Goal: Check status: Check status

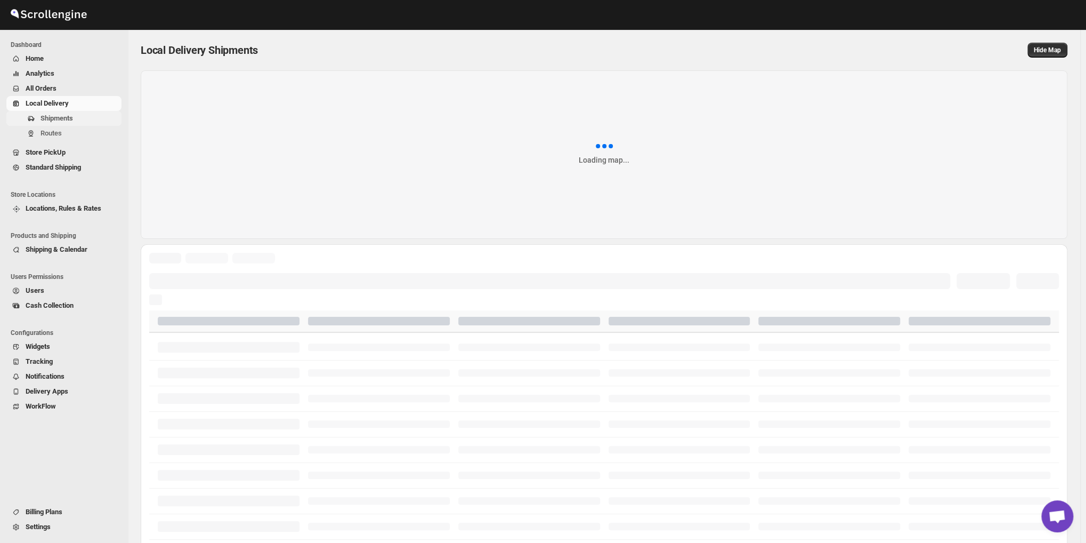
scroll to position [1267, 0]
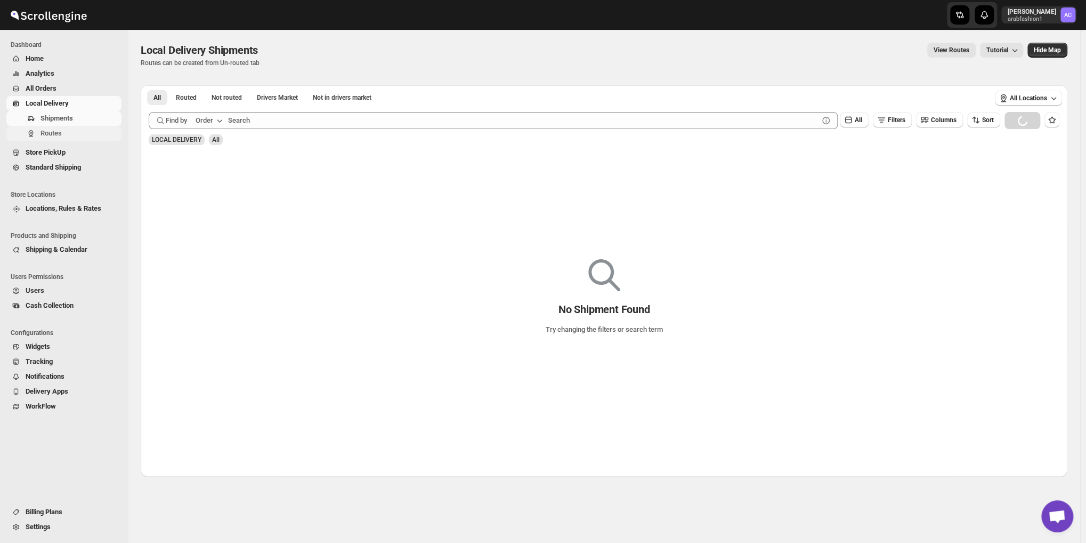
click at [41, 131] on span "Routes" at bounding box center [51, 133] width 21 height 8
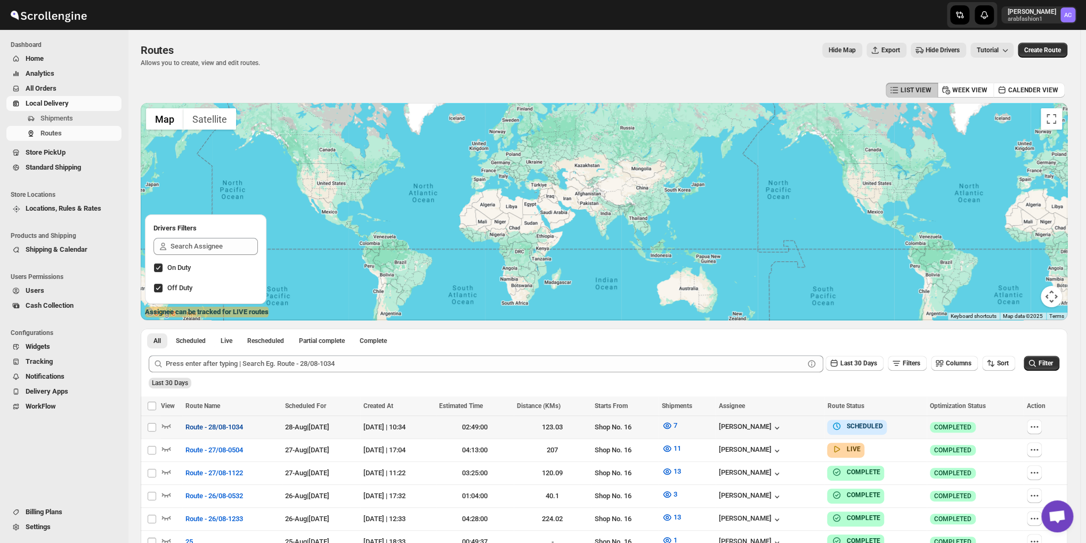
click at [211, 424] on span "Route - 28/08-1034" at bounding box center [214, 427] width 58 height 11
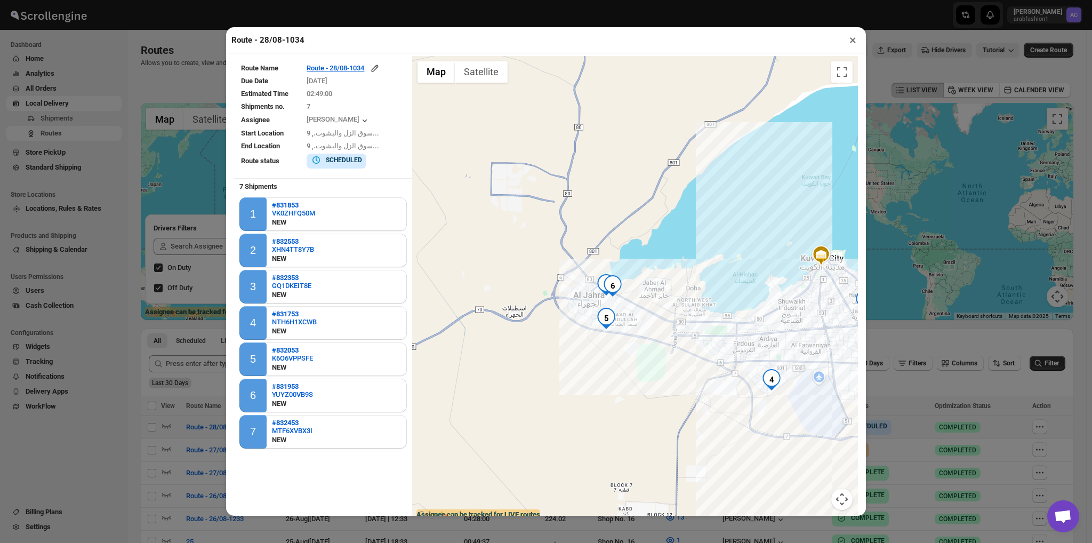
drag, startPoint x: 471, startPoint y: 282, endPoint x: 676, endPoint y: 258, distance: 206.0
click at [676, 258] on div at bounding box center [635, 289] width 446 height 466
click at [611, 316] on div at bounding box center [635, 289] width 446 height 466
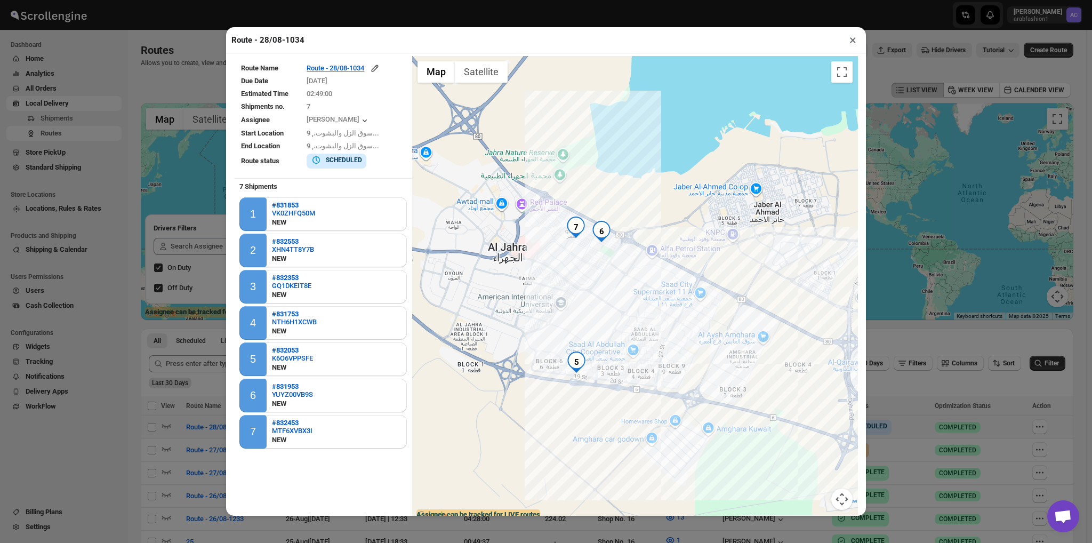
click at [597, 237] on img "6" at bounding box center [601, 231] width 21 height 21
click at [568, 233] on img "7" at bounding box center [575, 226] width 21 height 21
click at [575, 361] on img "5" at bounding box center [575, 361] width 21 height 21
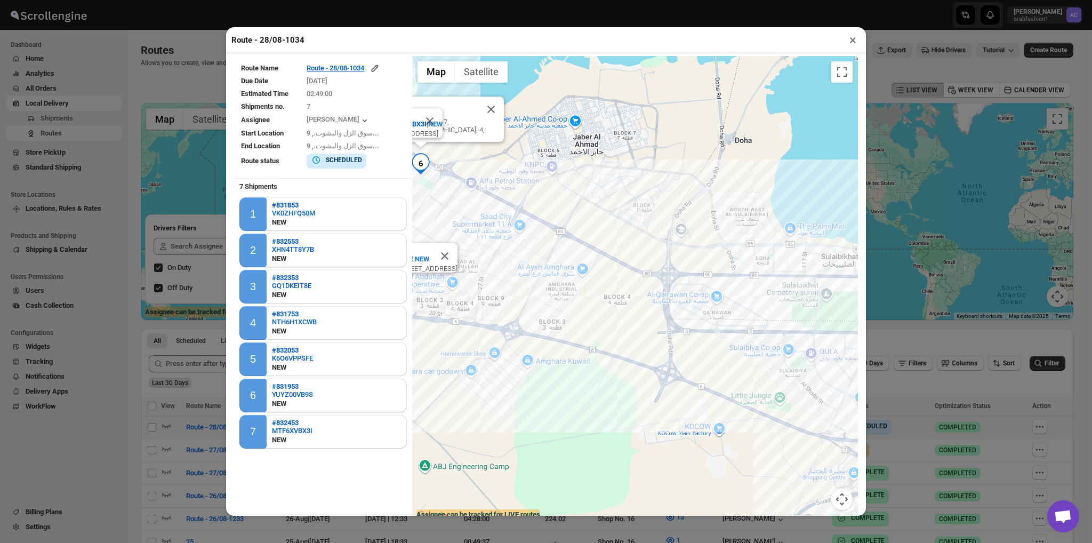
drag, startPoint x: 680, startPoint y: 374, endPoint x: 472, endPoint y: 298, distance: 221.2
click at [473, 298] on div "#831953 | YUYZ00VB9S | [GEOGRAPHIC_DATA] #832453 | MTF6XVBX3I | [GEOGRAPHIC_DAT…" at bounding box center [635, 289] width 446 height 466
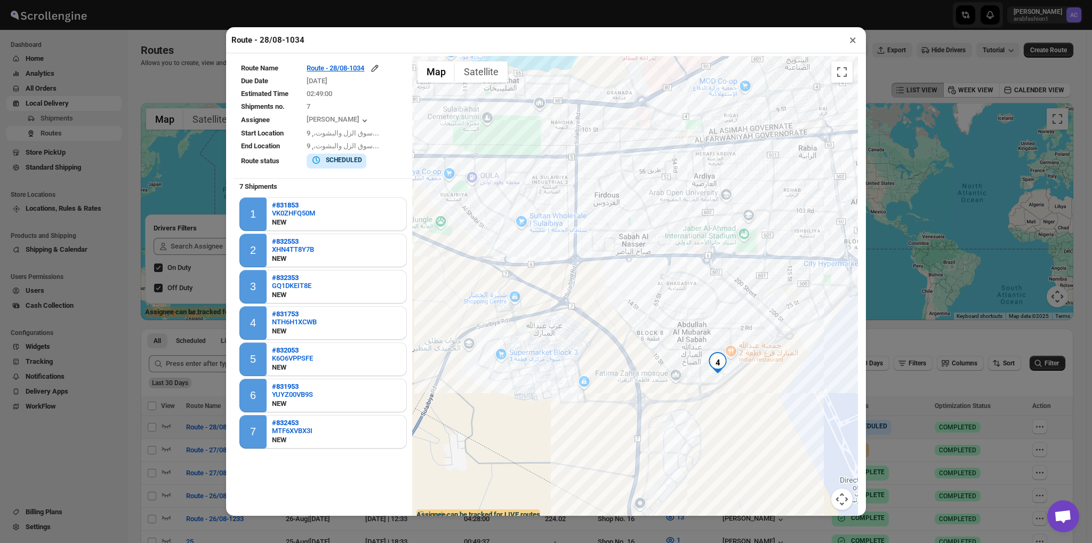
drag, startPoint x: 733, startPoint y: 298, endPoint x: 421, endPoint y: 127, distance: 355.9
click at [421, 125] on div "#831953 | YUYZ00VB9S | [GEOGRAPHIC_DATA] #832453 | MTF6XVBX3I | [GEOGRAPHIC_DAT…" at bounding box center [635, 289] width 446 height 466
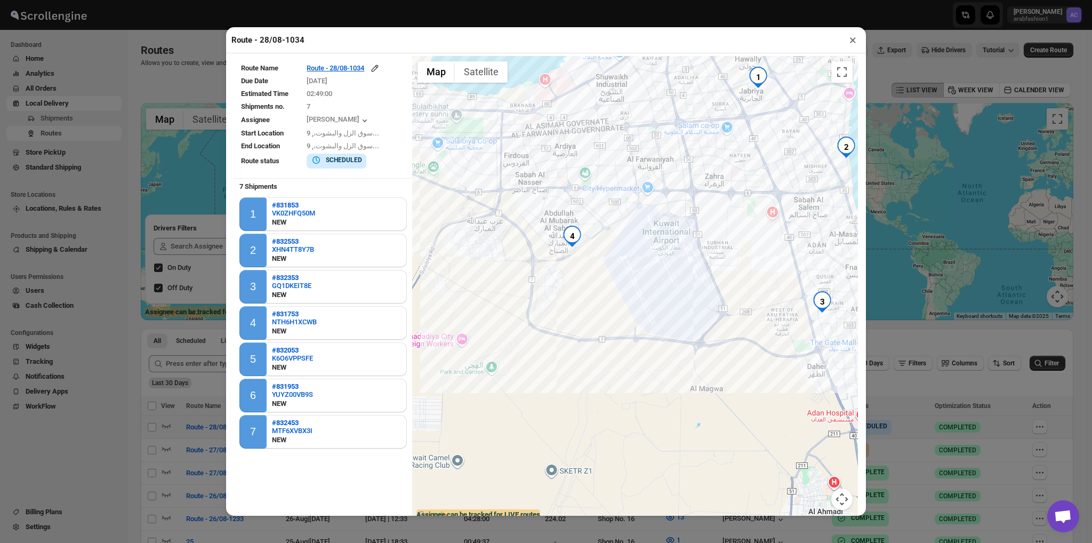
click at [568, 233] on img "4" at bounding box center [571, 235] width 21 height 21
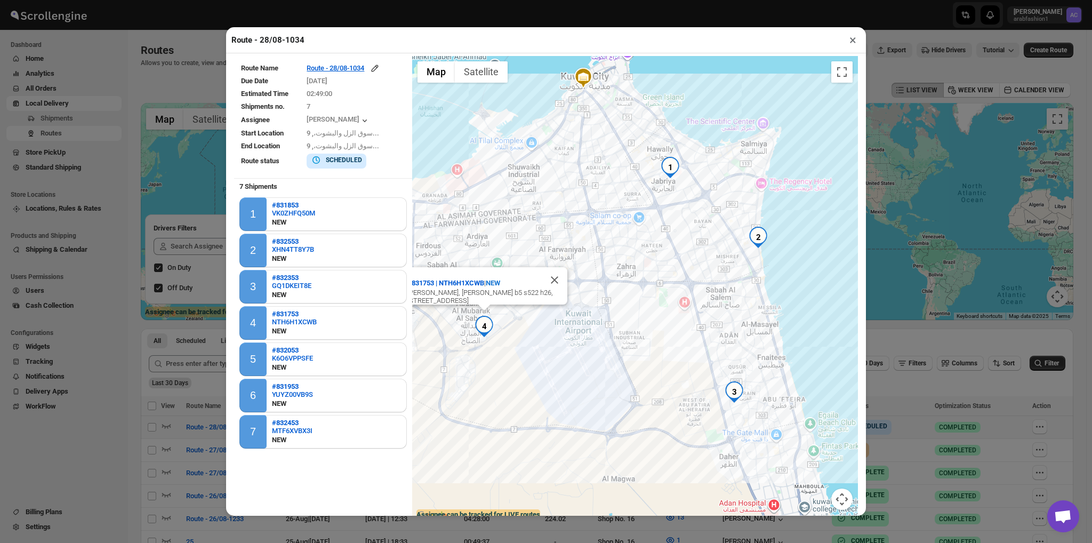
drag, startPoint x: 635, startPoint y: 253, endPoint x: 589, endPoint y: 331, distance: 90.8
click at [579, 332] on div "#831953 | YUYZ00VB9S | [GEOGRAPHIC_DATA] naeem, Street 11 houes [GEOGRAPHIC_DAT…" at bounding box center [635, 289] width 446 height 466
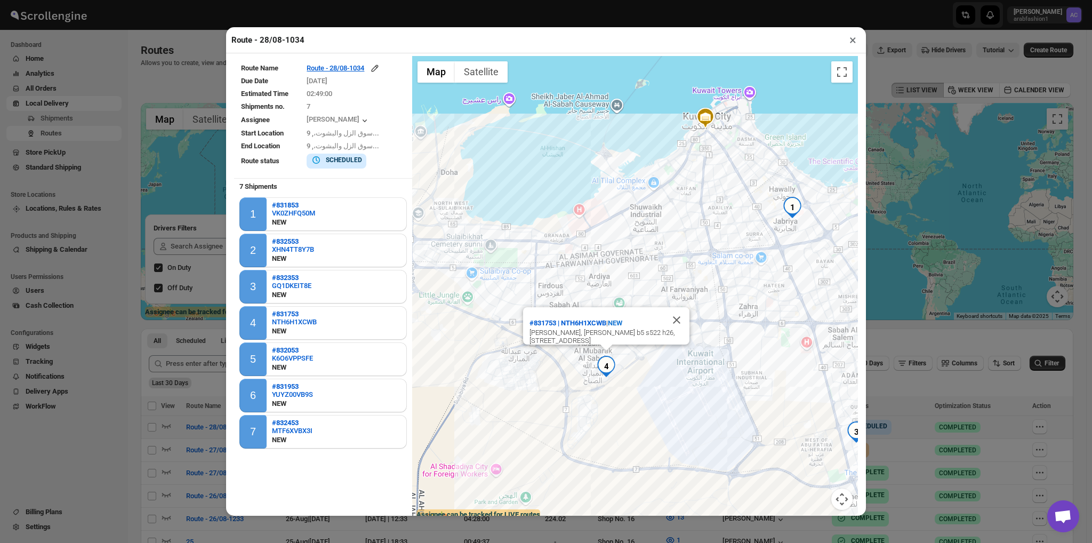
drag, startPoint x: 668, startPoint y: 319, endPoint x: 574, endPoint y: 448, distance: 159.9
click at [574, 448] on div "#831953 | YUYZ00VB9S | [GEOGRAPHIC_DATA] naeem, Street 11 houes [GEOGRAPHIC_DAT…" at bounding box center [635, 289] width 446 height 466
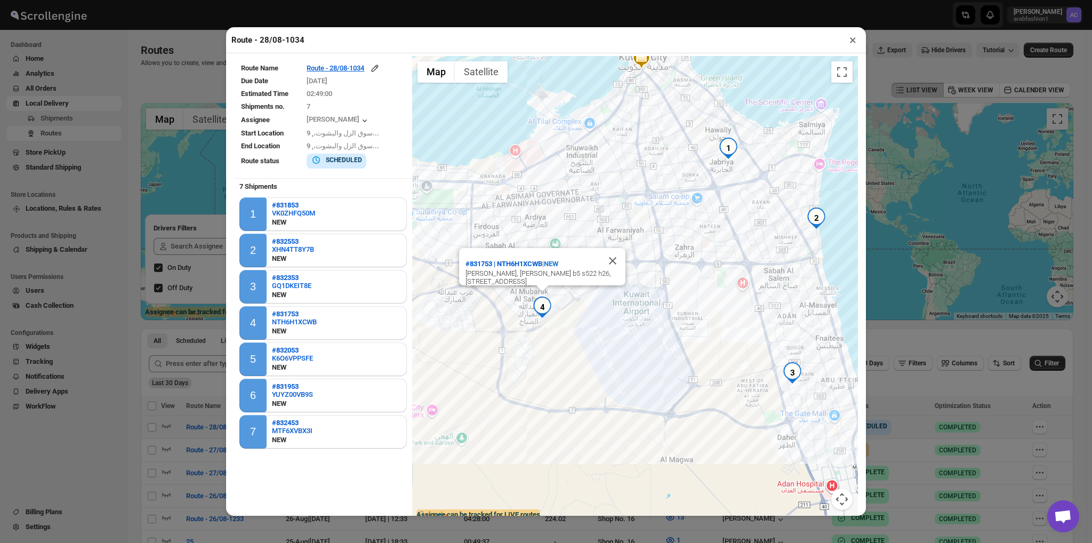
drag, startPoint x: 749, startPoint y: 347, endPoint x: 694, endPoint y: 204, distance: 153.5
click at [687, 231] on div "#831953 | YUYZ00VB9S | [GEOGRAPHIC_DATA] naeem, Street 11 houes [GEOGRAPHIC_DAT…" at bounding box center [635, 289] width 446 height 466
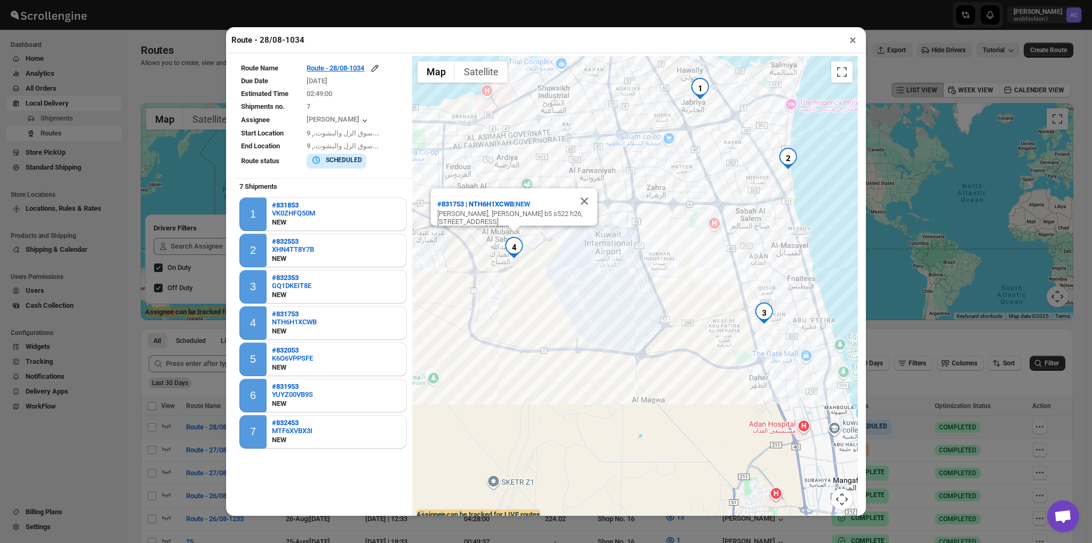
click at [853, 41] on button "×" at bounding box center [852, 40] width 15 height 15
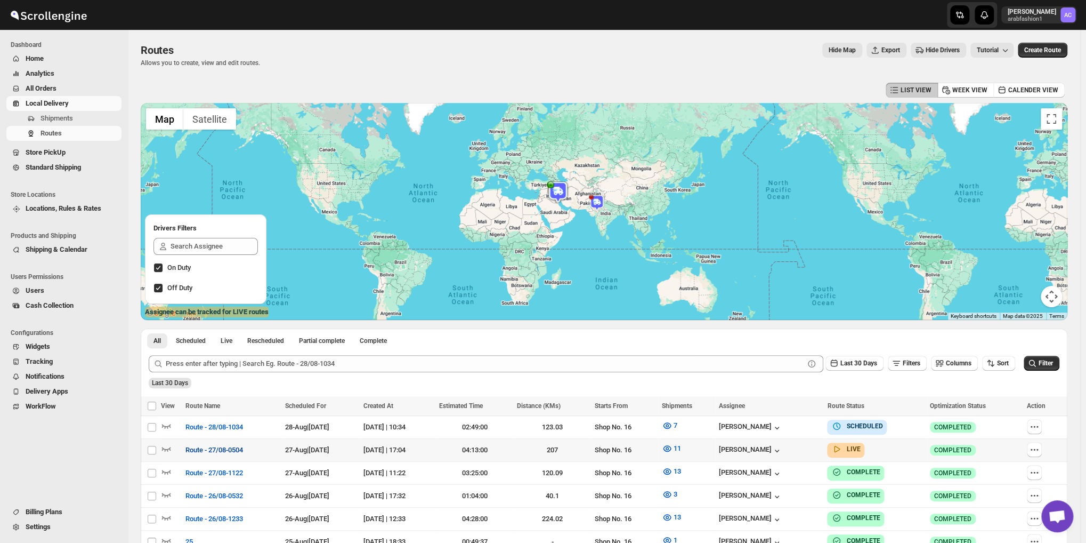
click at [204, 451] on span "Route - 27/08-0504" at bounding box center [214, 449] width 58 height 11
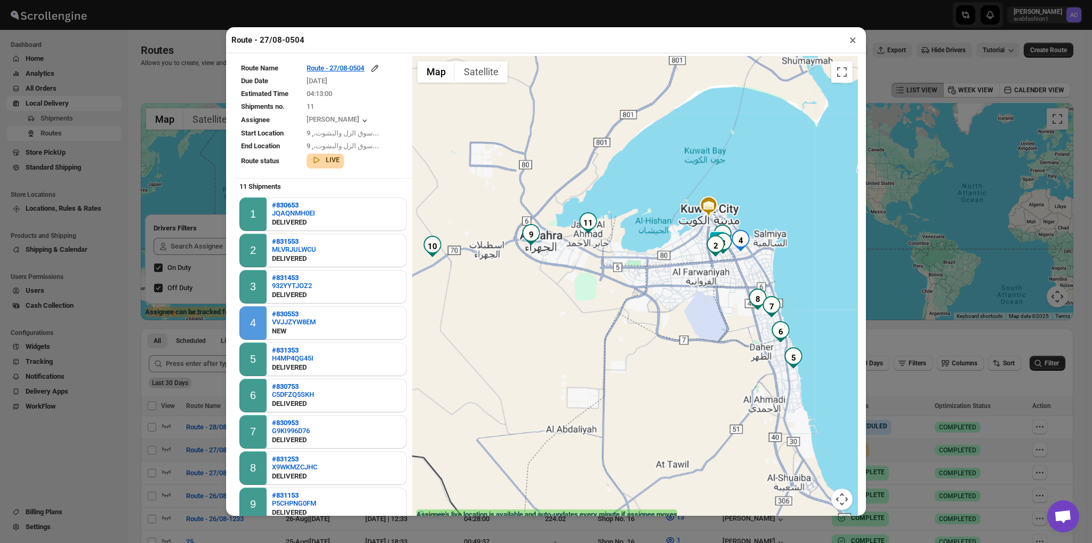
click at [710, 282] on div at bounding box center [635, 289] width 446 height 466
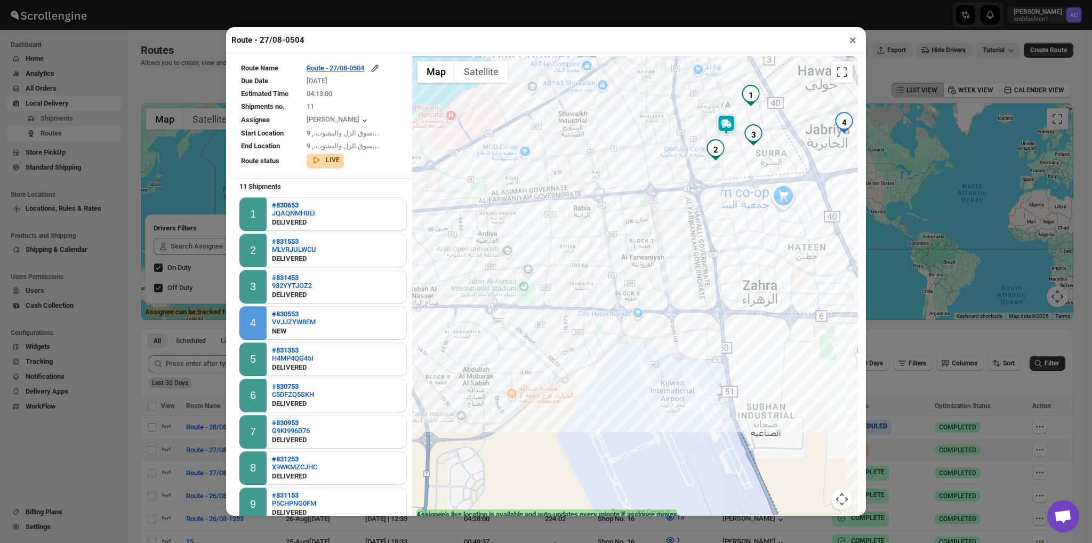
click at [710, 282] on div at bounding box center [635, 289] width 446 height 466
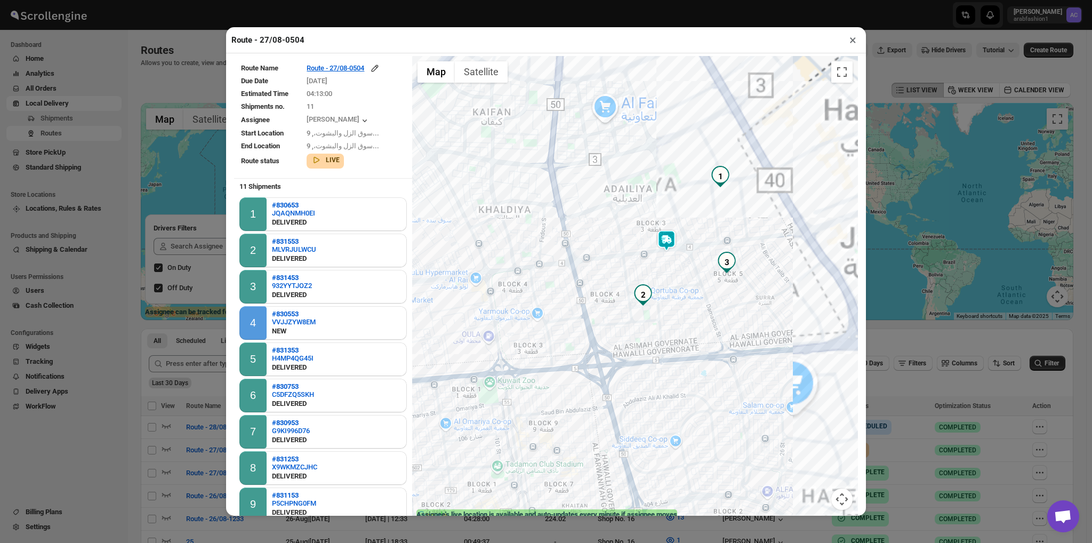
drag, startPoint x: 708, startPoint y: 256, endPoint x: 635, endPoint y: 438, distance: 195.7
click at [629, 542] on html "Skip to content [PERSON_NAME] arabfashion1 AC Dashboard Home Analytics All Orde…" at bounding box center [546, 271] width 1092 height 543
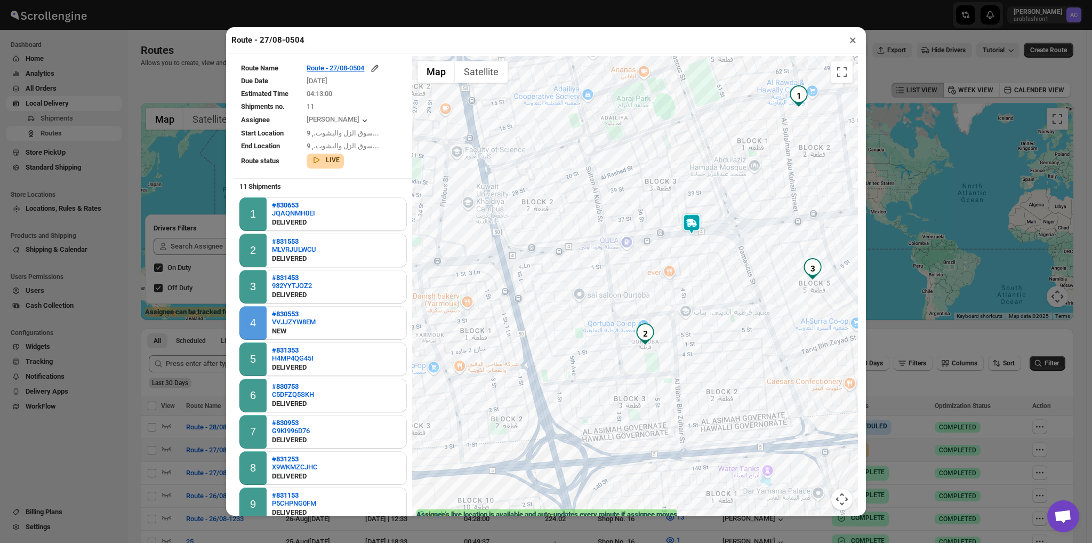
drag, startPoint x: 644, startPoint y: 355, endPoint x: 665, endPoint y: 446, distance: 93.0
click at [665, 446] on div at bounding box center [635, 289] width 446 height 466
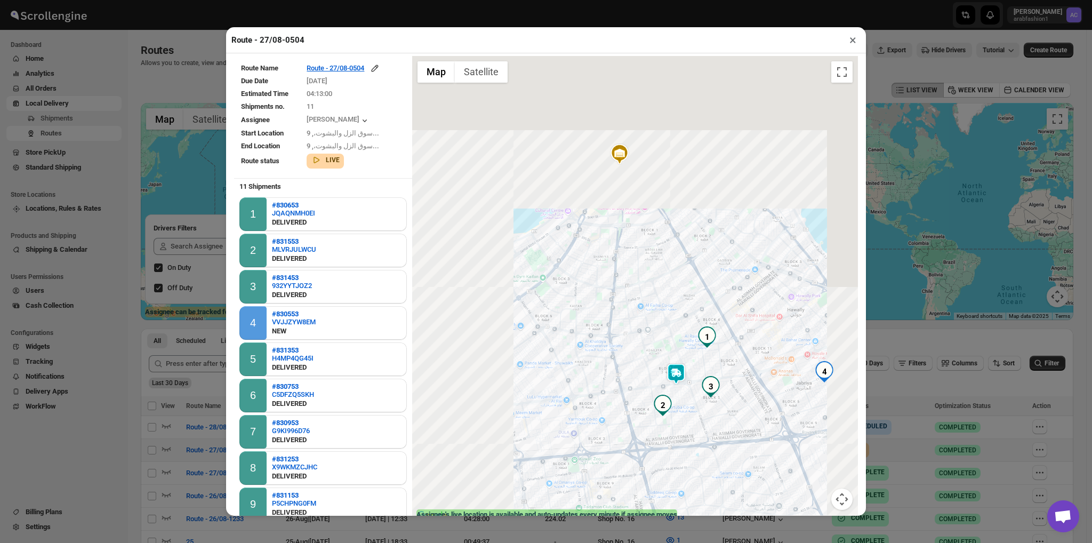
click at [665, 446] on div at bounding box center [635, 289] width 446 height 466
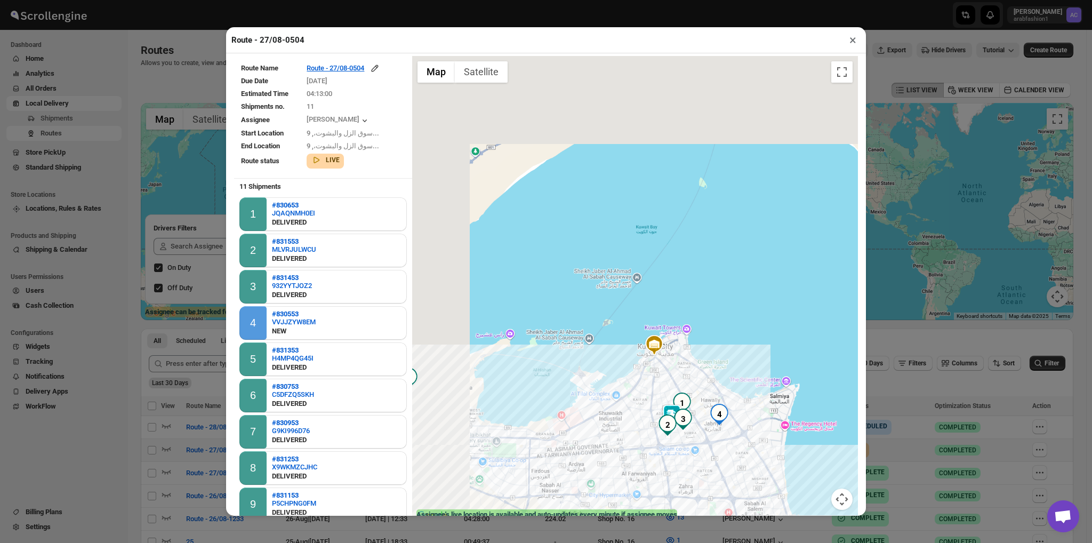
click at [665, 446] on div at bounding box center [635, 289] width 446 height 466
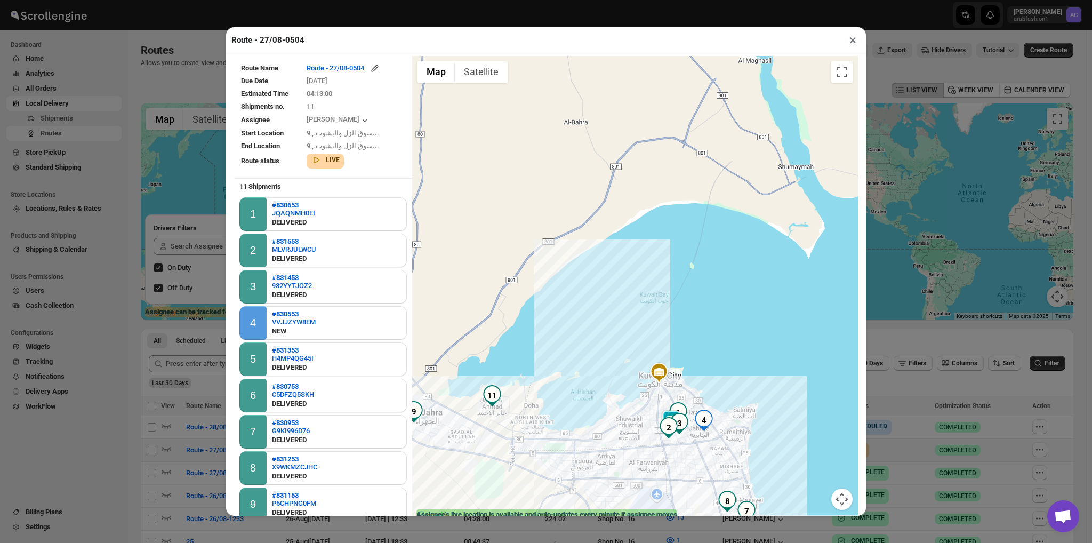
click at [659, 418] on img "2" at bounding box center [668, 427] width 21 height 21
click at [728, 380] on button "Close" at bounding box center [739, 381] width 26 height 26
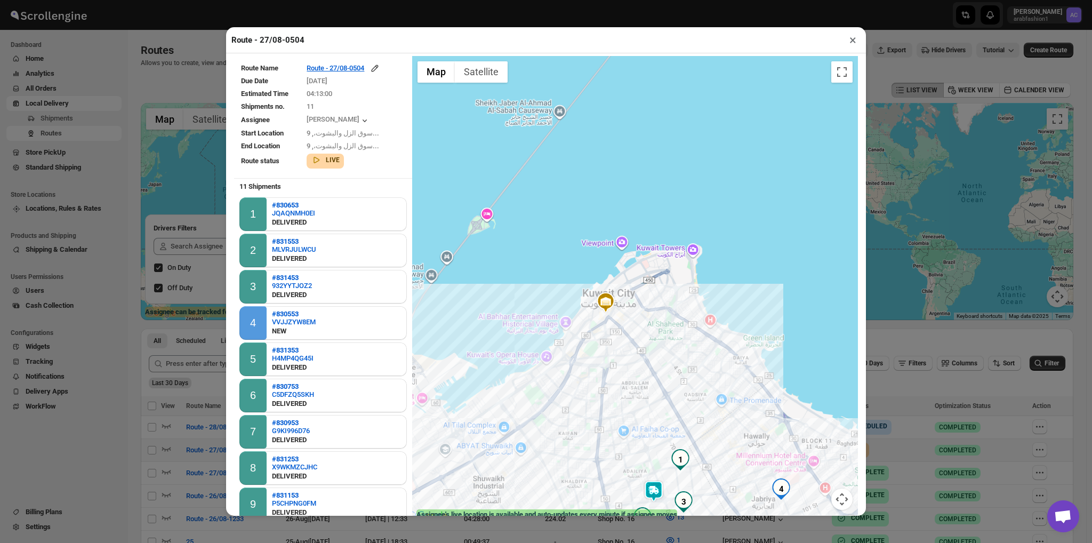
drag, startPoint x: 672, startPoint y: 415, endPoint x: 672, endPoint y: 394, distance: 21.3
click at [672, 394] on div "To navigate, press the arrow keys." at bounding box center [635, 289] width 446 height 466
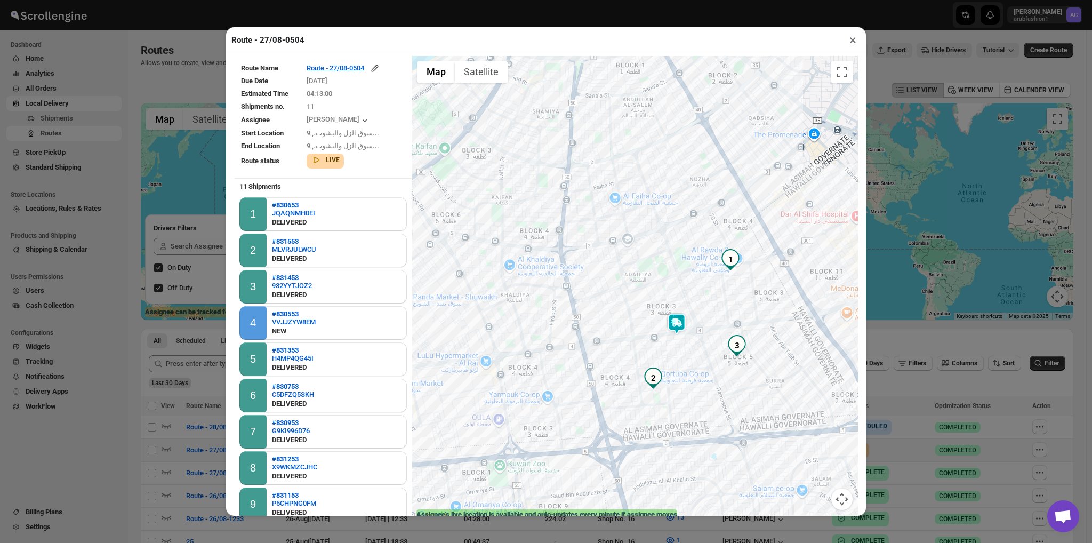
drag, startPoint x: 652, startPoint y: 432, endPoint x: 699, endPoint y: 141, distance: 294.8
click at [699, 141] on div at bounding box center [635, 289] width 446 height 466
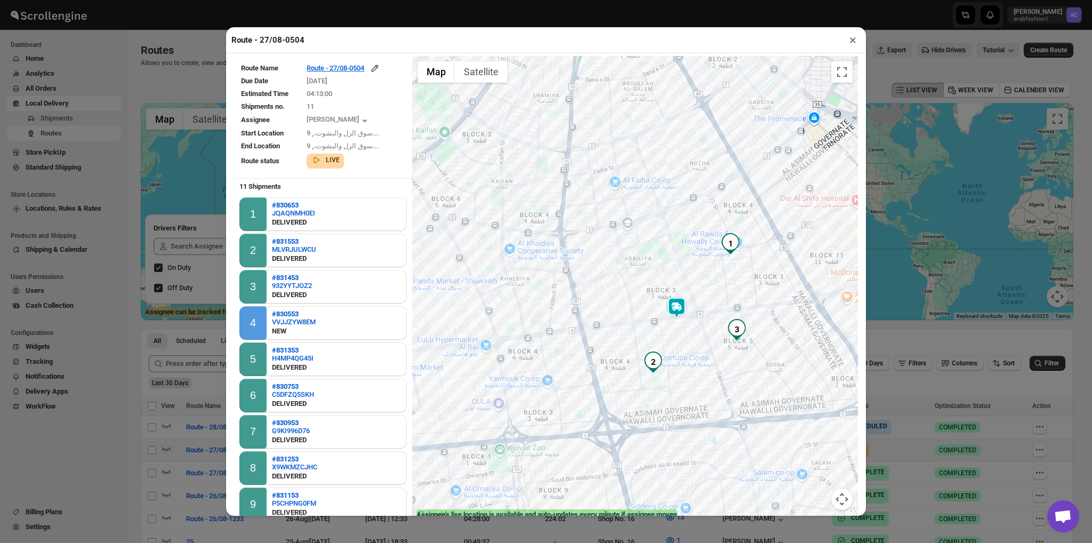
click at [667, 312] on img at bounding box center [676, 307] width 21 height 21
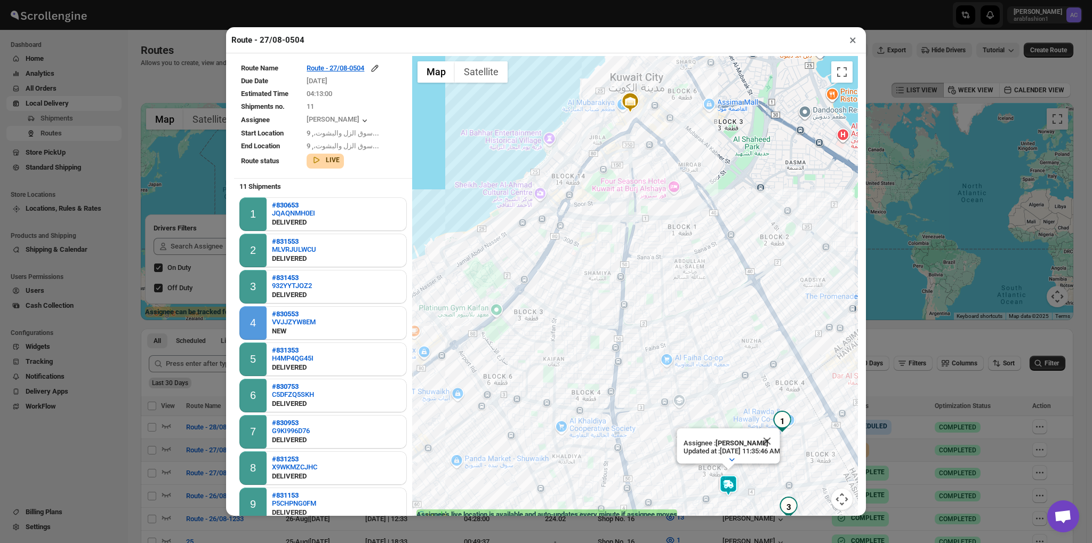
drag, startPoint x: 586, startPoint y: 139, endPoint x: 640, endPoint y: 321, distance: 189.4
click at [640, 321] on div "Assignee : [PERSON_NAME] Updated at : [DATE] 11:35:46 AM Duty mode Enabled Batt…" at bounding box center [635, 289] width 446 height 466
click at [846, 39] on button "×" at bounding box center [852, 40] width 15 height 15
